Goal: Information Seeking & Learning: Learn about a topic

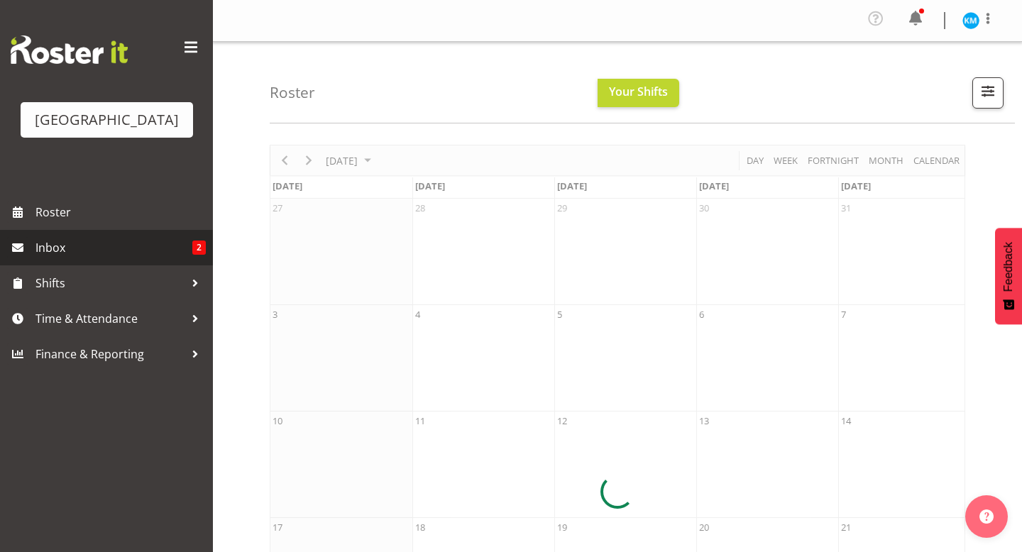
click at [57, 258] on link "Inbox 2" at bounding box center [106, 247] width 213 height 35
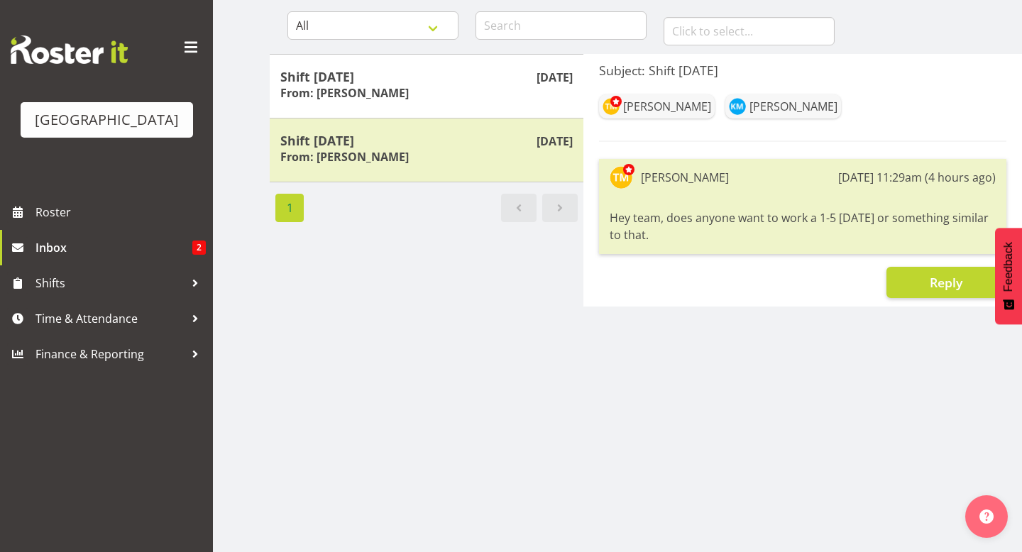
scroll to position [150, 0]
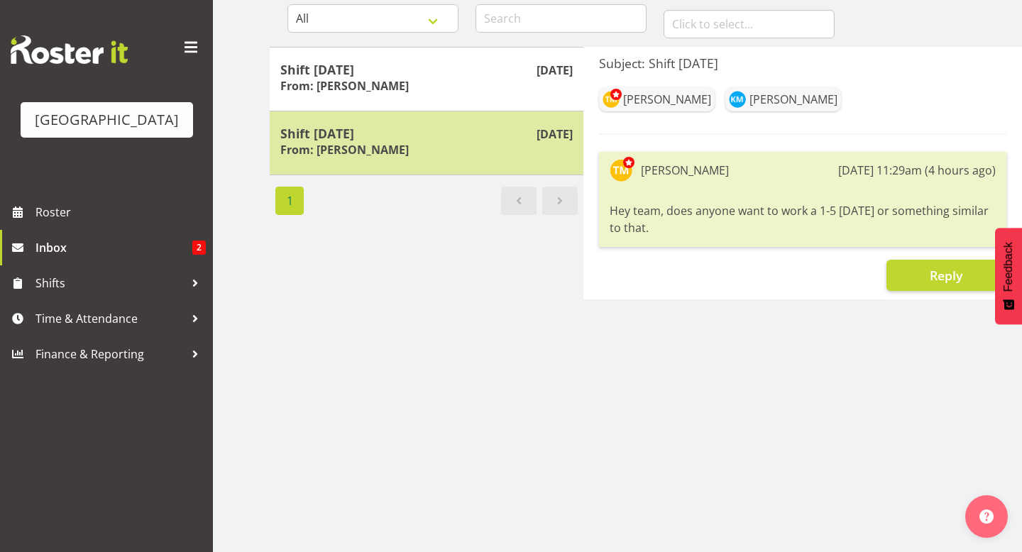
click at [406, 165] on div "Aug 28th Shift tomorrow From: Laurie Cook" at bounding box center [427, 143] width 314 height 65
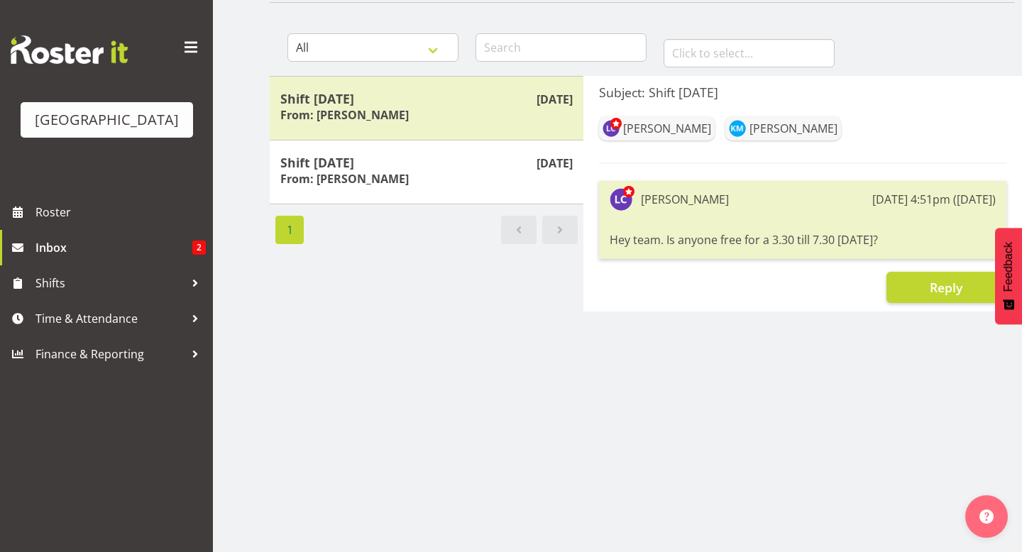
scroll to position [111, 0]
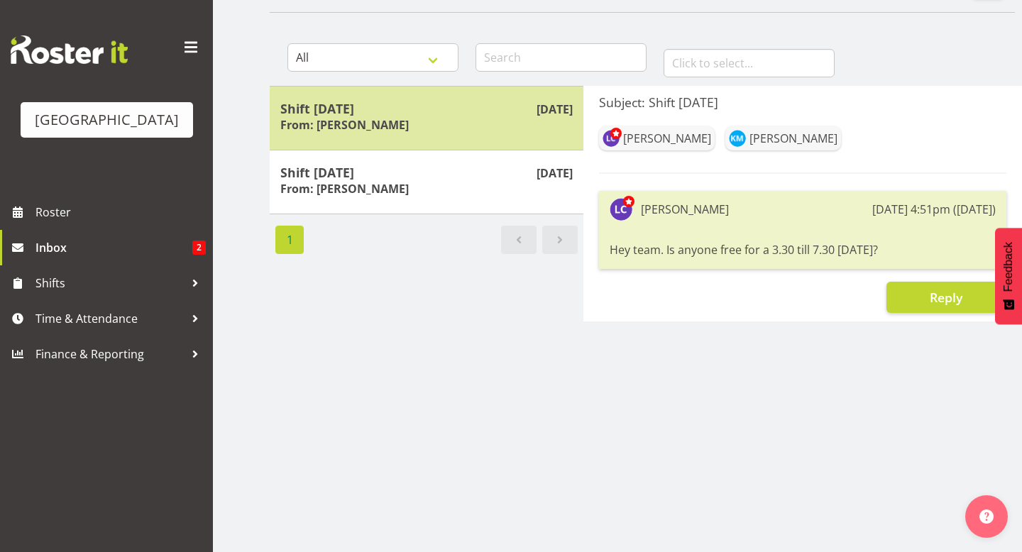
click at [479, 108] on h5 "Shift today" at bounding box center [426, 109] width 292 height 16
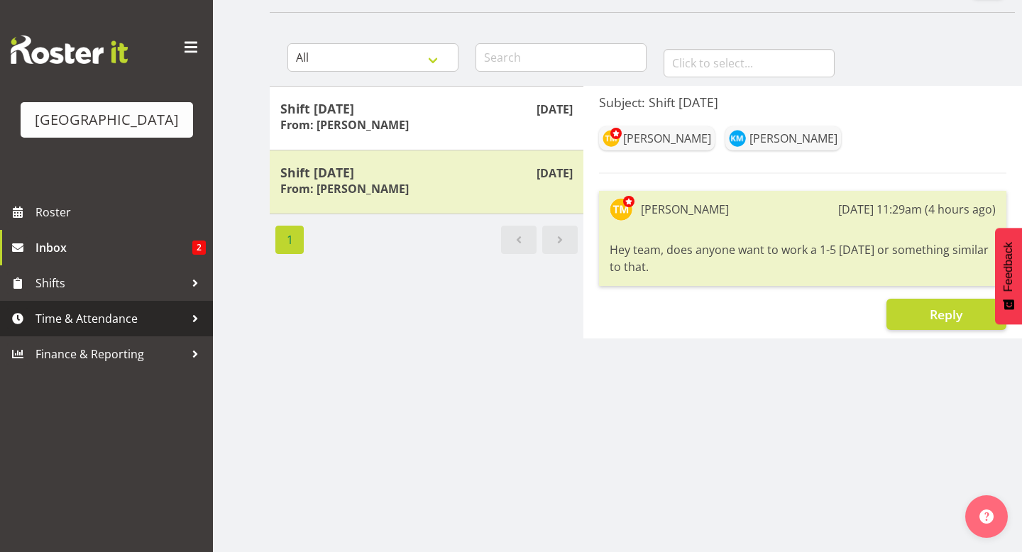
click at [90, 324] on span "Time & Attendance" at bounding box center [109, 318] width 149 height 21
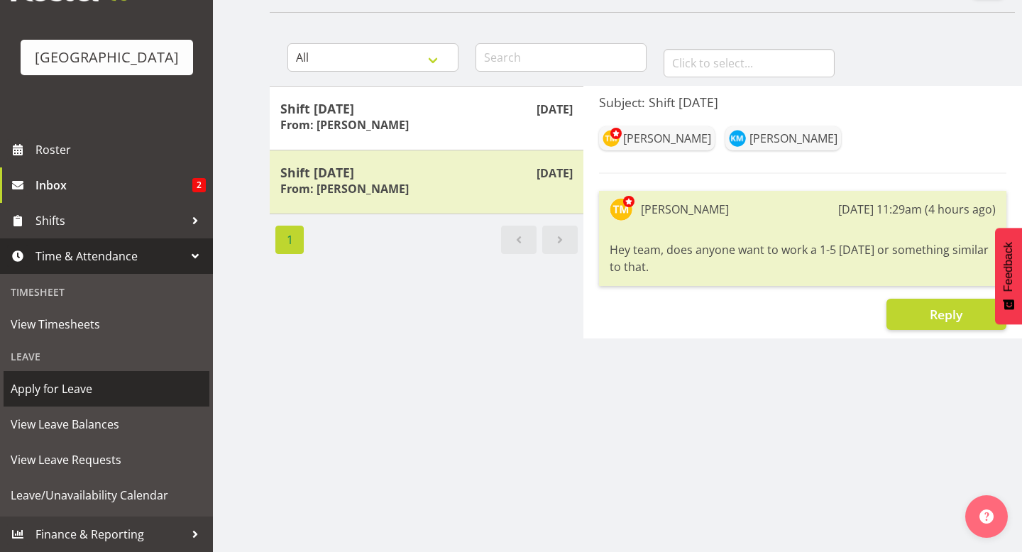
scroll to position [150, 0]
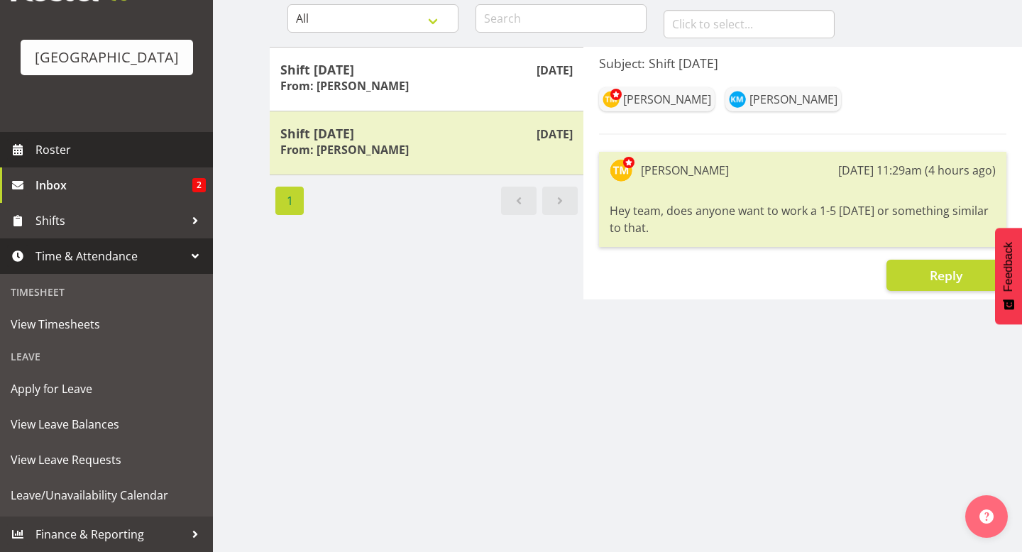
click at [67, 142] on span "Roster" at bounding box center [120, 149] width 170 height 21
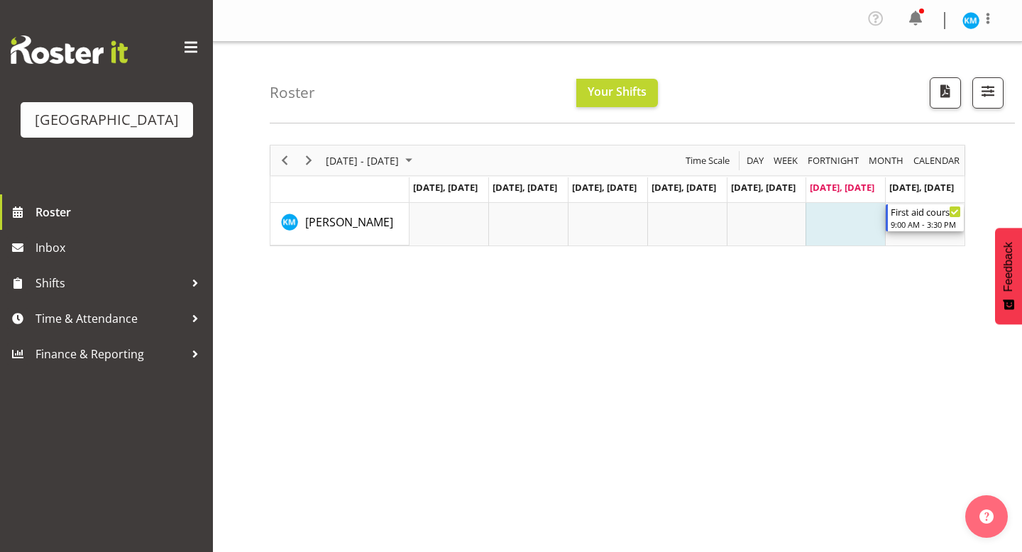
click at [953, 212] on icon "Timeline Week of August 30, 2025" at bounding box center [954, 212] width 7 height 7
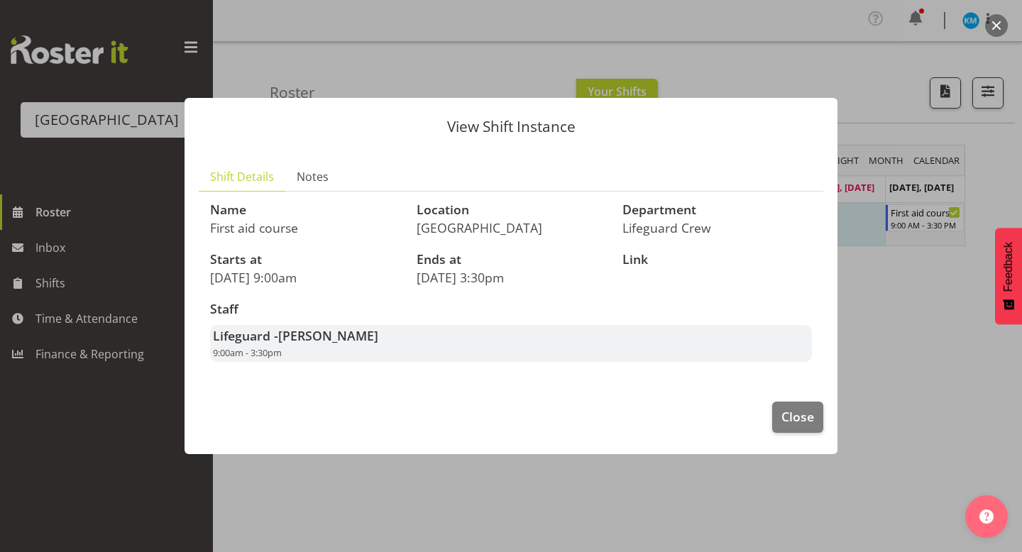
drag, startPoint x: 414, startPoint y: 240, endPoint x: 444, endPoint y: 206, distance: 45.7
click at [444, 206] on div "Location [GEOGRAPHIC_DATA]" at bounding box center [511, 219] width 206 height 50
click at [427, 224] on p "[GEOGRAPHIC_DATA]" at bounding box center [510, 228] width 189 height 16
drag, startPoint x: 422, startPoint y: 228, endPoint x: 473, endPoint y: 219, distance: 51.8
click at [482, 226] on p "[GEOGRAPHIC_DATA]" at bounding box center [510, 228] width 189 height 16
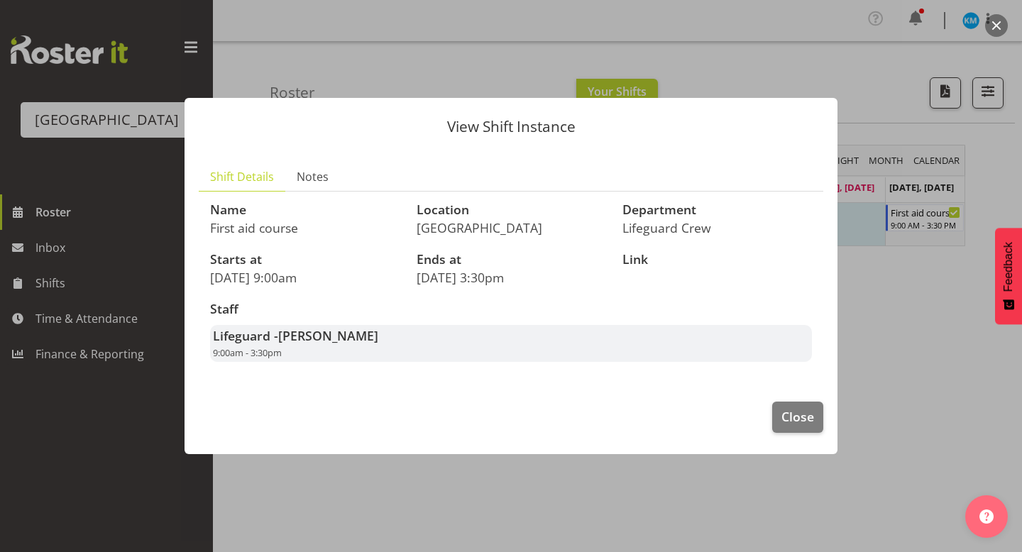
click at [427, 220] on p "[GEOGRAPHIC_DATA]" at bounding box center [510, 228] width 189 height 16
drag, startPoint x: 418, startPoint y: 225, endPoint x: 529, endPoint y: 241, distance: 111.9
click at [531, 243] on div "Location [GEOGRAPHIC_DATA]" at bounding box center [511, 219] width 206 height 50
click at [390, 394] on footer "Close" at bounding box center [510, 420] width 653 height 67
drag, startPoint x: 214, startPoint y: 350, endPoint x: 258, endPoint y: 355, distance: 44.3
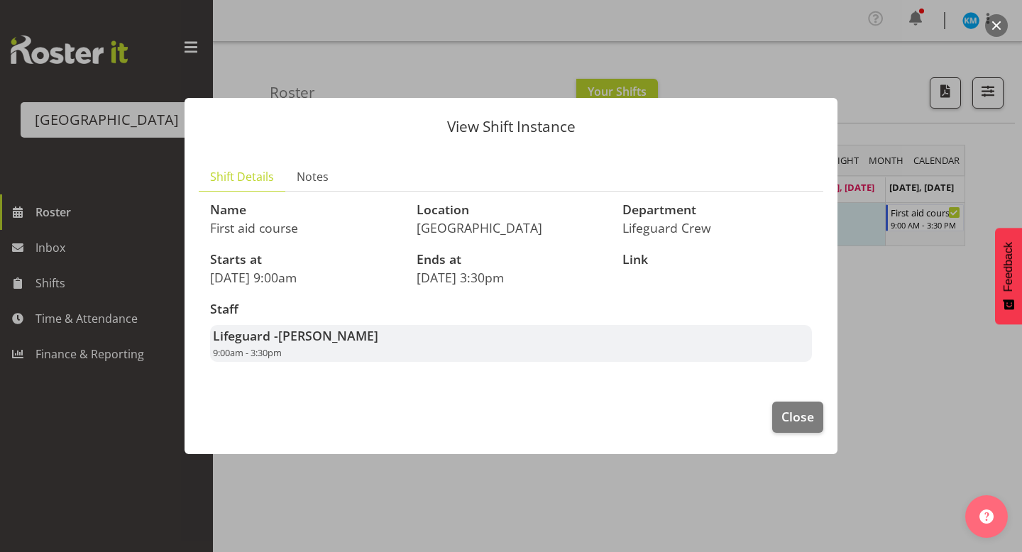
click at [262, 355] on span "9:00am - 3:30pm" at bounding box center [247, 352] width 69 height 13
drag, startPoint x: 282, startPoint y: 342, endPoint x: 325, endPoint y: 381, distance: 58.3
click at [325, 381] on section "Shift Details Notes Name First aid course Location [GEOGRAPHIC_DATA] Department…" at bounding box center [510, 267] width 653 height 238
click at [347, 409] on footer "Close" at bounding box center [510, 420] width 653 height 67
click at [320, 175] on span "Notes" at bounding box center [313, 176] width 32 height 17
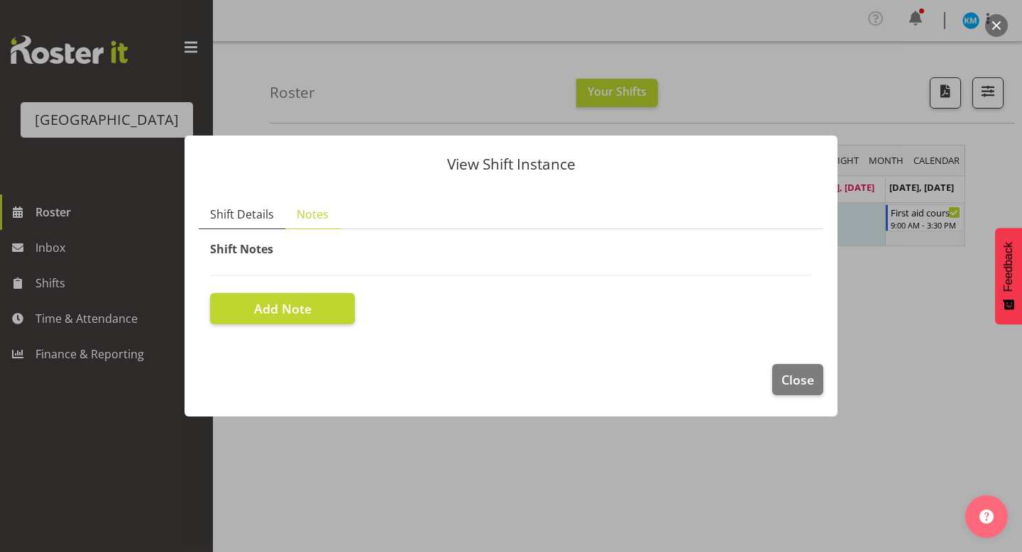
click at [241, 215] on span "Shift Details" at bounding box center [242, 214] width 64 height 17
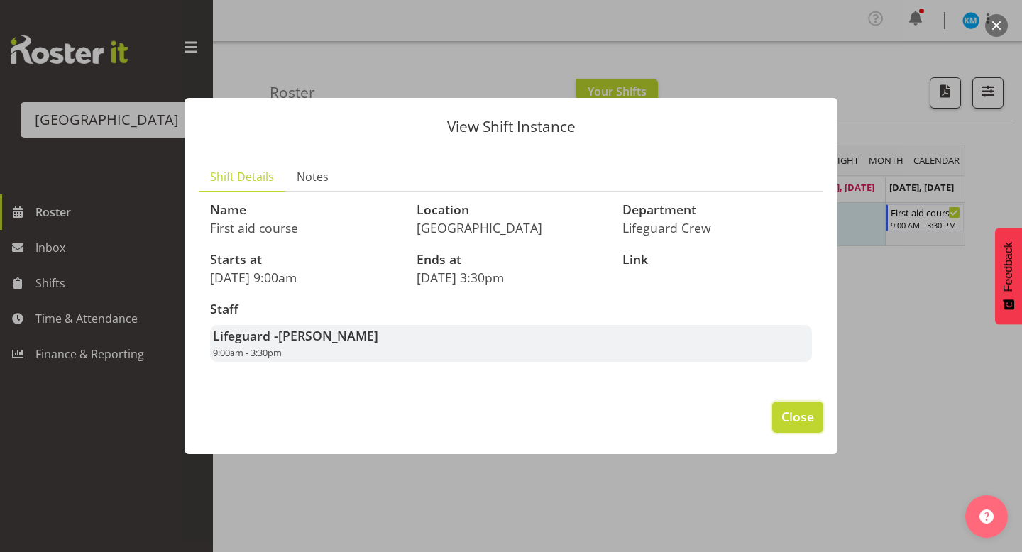
click at [805, 423] on span "Close" at bounding box center [797, 416] width 33 height 18
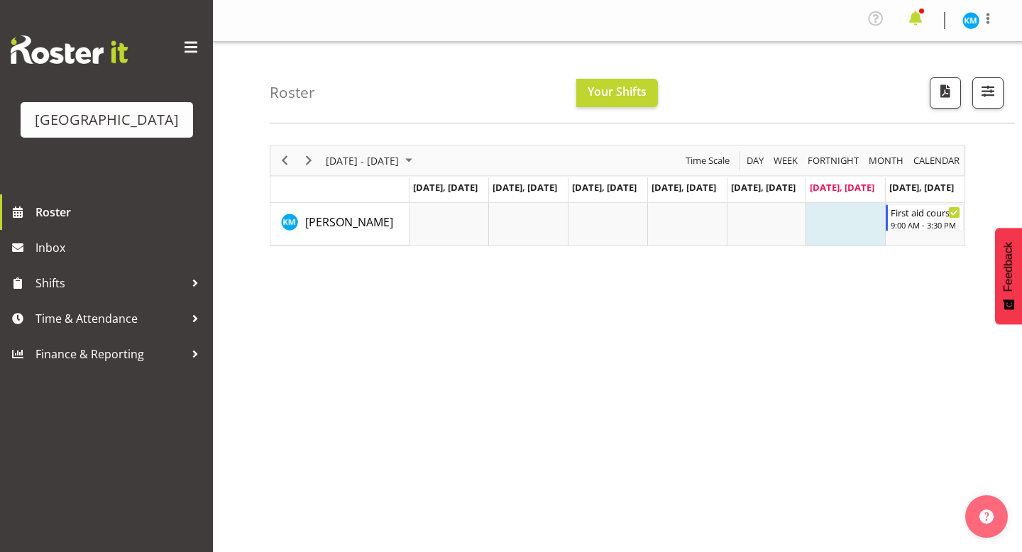
click at [917, 17] on span at bounding box center [915, 18] width 23 height 23
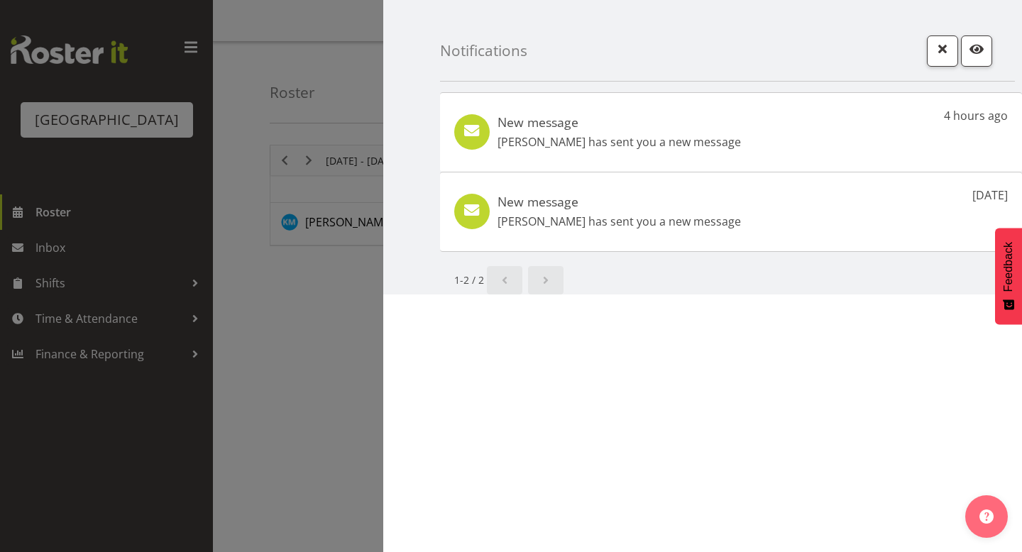
click at [355, 339] on div at bounding box center [511, 276] width 1022 height 552
